Goal: Transaction & Acquisition: Obtain resource

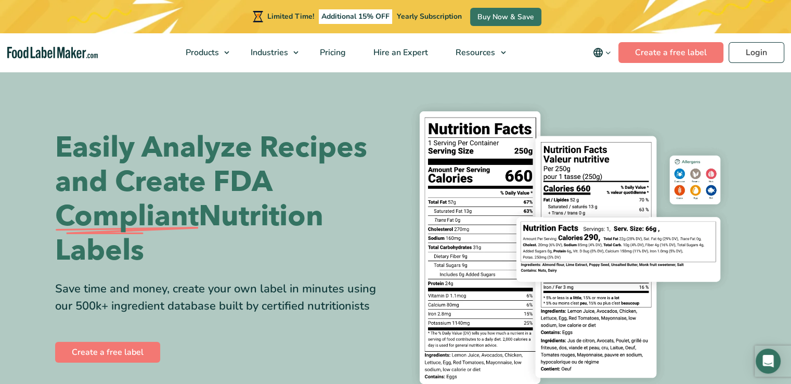
click at [758, 273] on section "Easily Analyze Recipes and Create FDA Compliant Nutrition Labels Save time and …" at bounding box center [395, 247] width 791 height 355
click at [695, 121] on img at bounding box center [570, 247] width 333 height 305
click at [759, 291] on section "Easily Analyze Recipes and Create FDA Compliant Nutrition Labels Save time and …" at bounding box center [395, 247] width 791 height 355
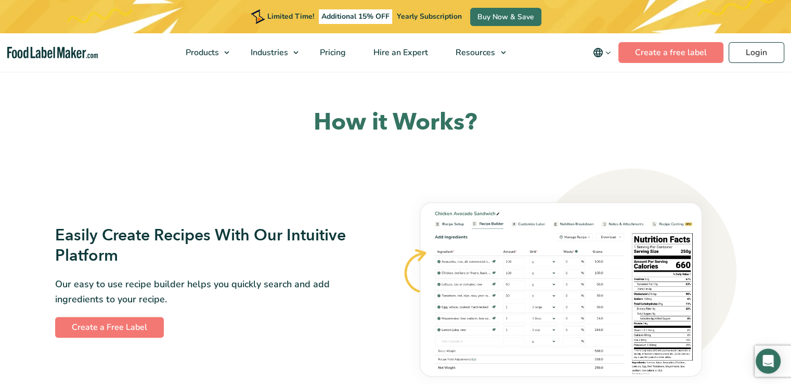
scroll to position [541, 0]
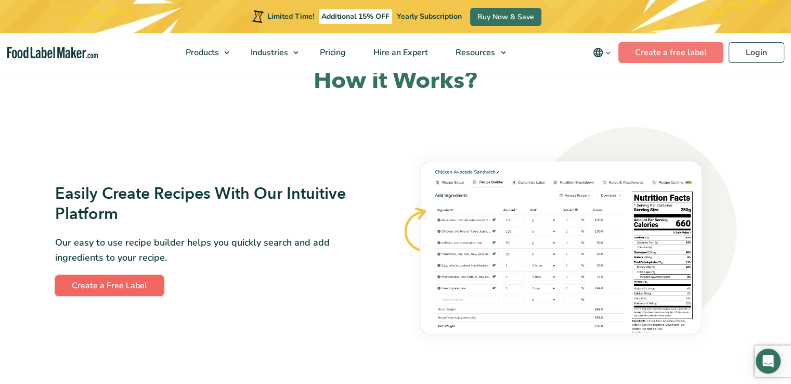
click at [122, 289] on link "Create a Free Label" at bounding box center [109, 285] width 109 height 21
